Goal: Task Accomplishment & Management: Manage account settings

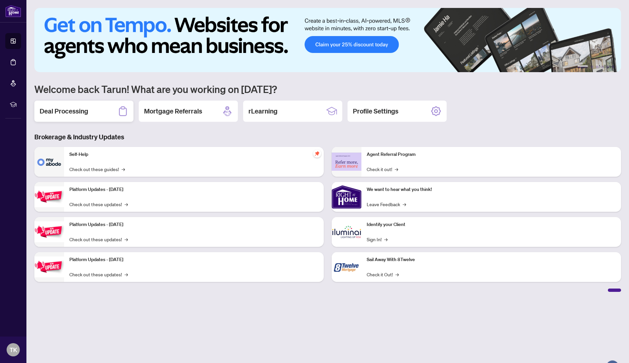
click at [69, 116] on div "Deal Processing" at bounding box center [83, 110] width 99 height 21
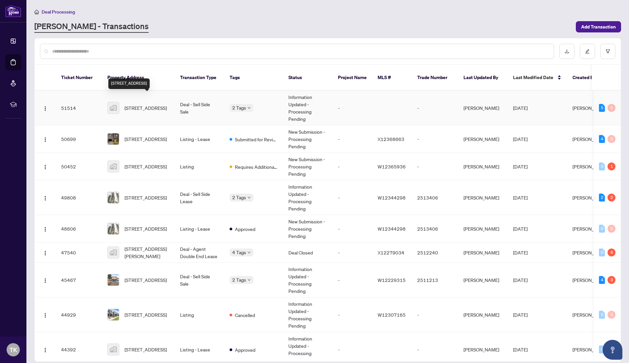
click at [137, 104] on span "[STREET_ADDRESS]" at bounding box center [146, 107] width 42 height 7
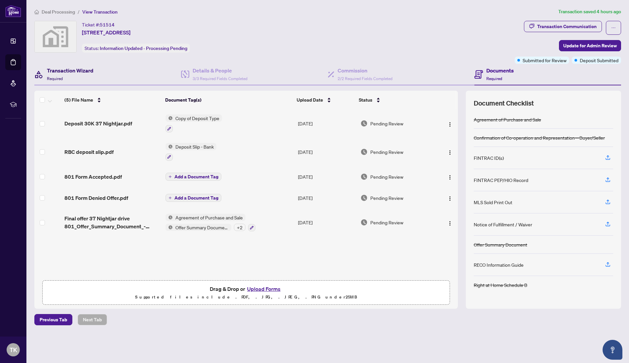
click at [68, 74] on h4 "Transaction Wizard" at bounding box center [70, 70] width 47 height 8
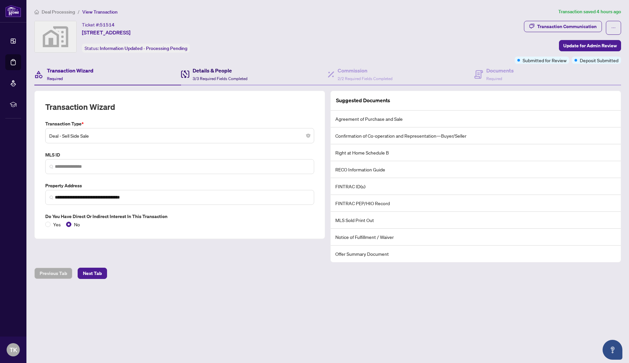
click at [193, 72] on h4 "Details & People" at bounding box center [220, 70] width 55 height 8
